Goal: Task Accomplishment & Management: Use online tool/utility

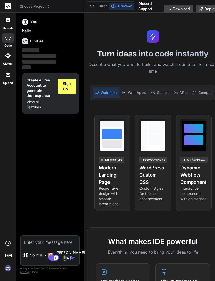
type textarea "x"
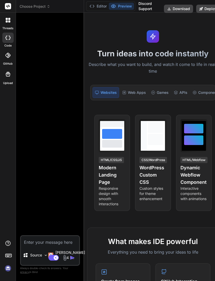
type textarea "x"
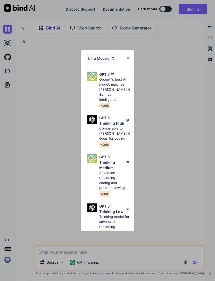
type textarea "x"
click at [196, 5] on div "Ultra Models GPT 5 OpenAI's best AI model, matches Claude 4 Sonnet in Intellige…" at bounding box center [107, 140] width 215 height 281
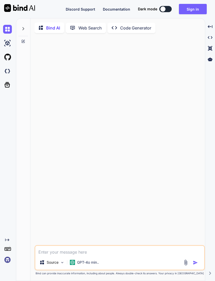
click at [192, 12] on button "Sign in" at bounding box center [193, 9] width 28 height 10
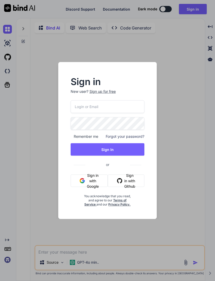
type input "fakewiseco@gmail.com"
click at [119, 148] on button "Sign In" at bounding box center [108, 149] width 74 height 12
click at [113, 147] on button "Sign In" at bounding box center [108, 149] width 74 height 12
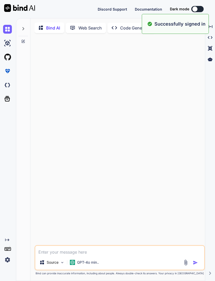
type textarea "x"
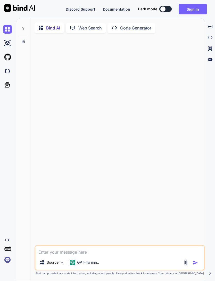
click at [24, 25] on div at bounding box center [23, 27] width 10 height 18
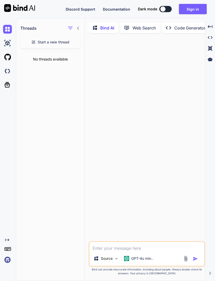
click at [196, 6] on button "Sign in" at bounding box center [193, 9] width 28 height 10
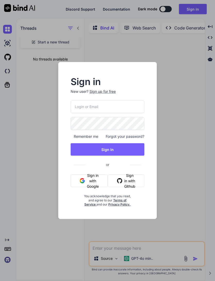
type input "fakewiseco@gmail.com"
click at [110, 153] on button "Sign In" at bounding box center [108, 149] width 74 height 12
click at [112, 152] on button "Sign In" at bounding box center [108, 149] width 74 height 12
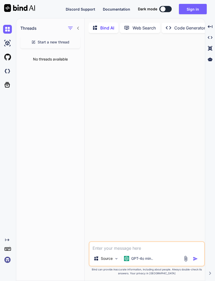
click at [4, 29] on img at bounding box center [7, 29] width 9 height 9
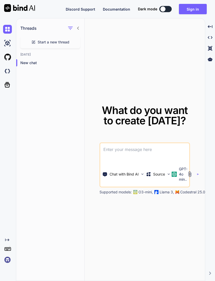
type textarea "x"
click at [4, 264] on img at bounding box center [7, 259] width 9 height 9
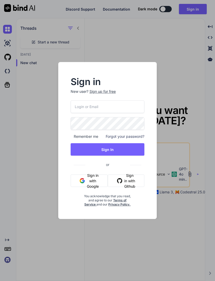
type input "fakewiseco@gmail.com"
click at [117, 108] on input "fakewiseco@gmail.com" at bounding box center [108, 106] width 74 height 13
click at [113, 148] on button "Sign In" at bounding box center [108, 149] width 74 height 12
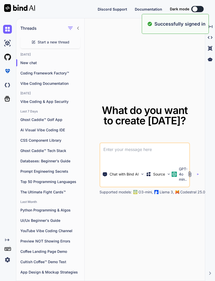
type textarea "x"
